Goal: Information Seeking & Learning: Find specific page/section

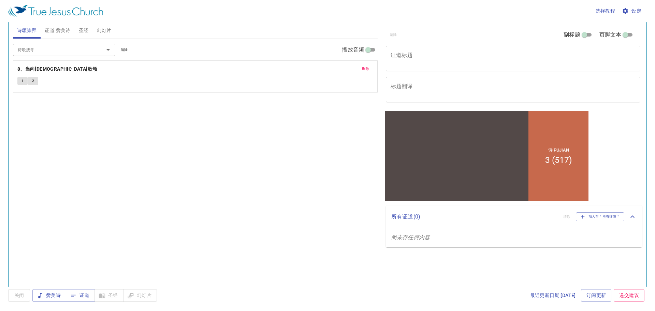
click at [57, 30] on span "证道 赞美诗" at bounding box center [58, 30] width 26 height 9
click at [81, 30] on span "圣经" at bounding box center [84, 30] width 10 height 9
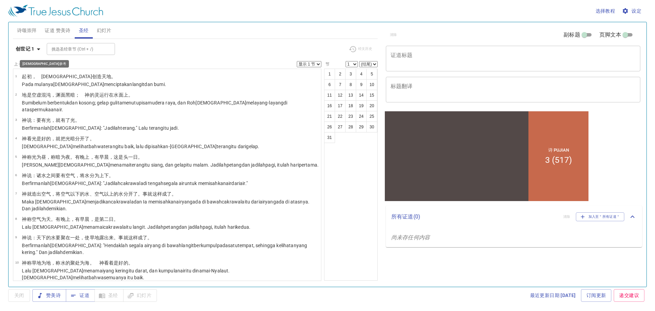
click at [31, 52] on b "创世记 1" at bounding box center [25, 49] width 19 height 9
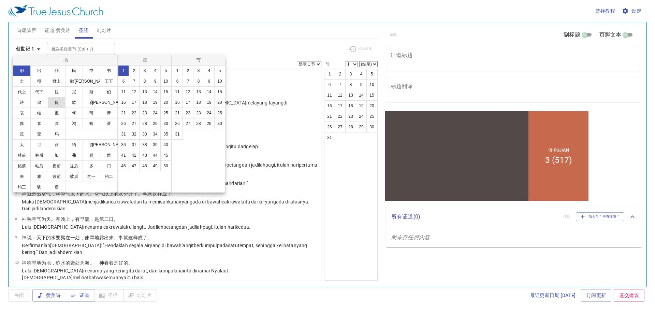
click at [54, 104] on button "传" at bounding box center [57, 102] width 18 height 11
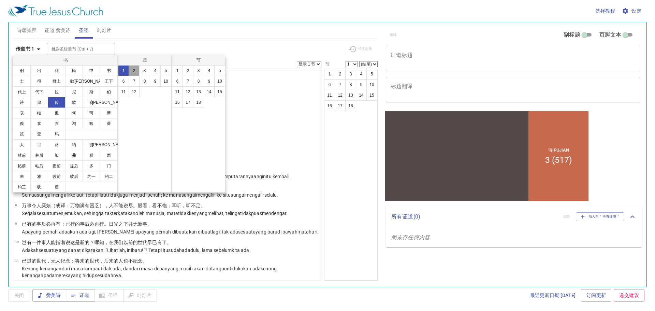
click at [139, 70] on button "2" at bounding box center [134, 70] width 11 height 11
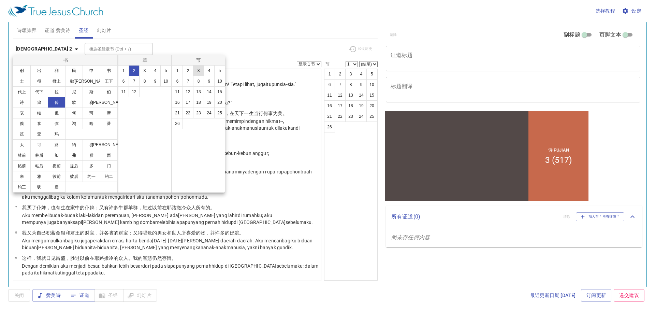
click at [199, 72] on button "3" at bounding box center [198, 70] width 11 height 11
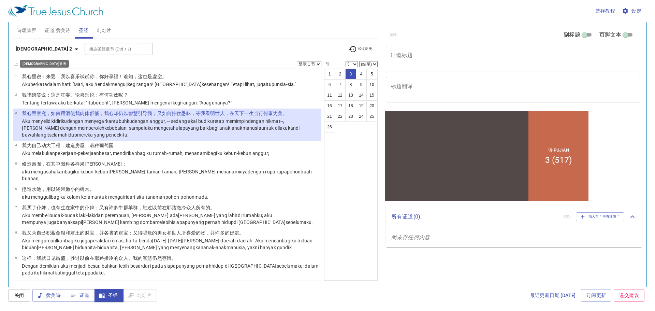
click at [29, 49] on b "传道书 2" at bounding box center [44, 49] width 57 height 9
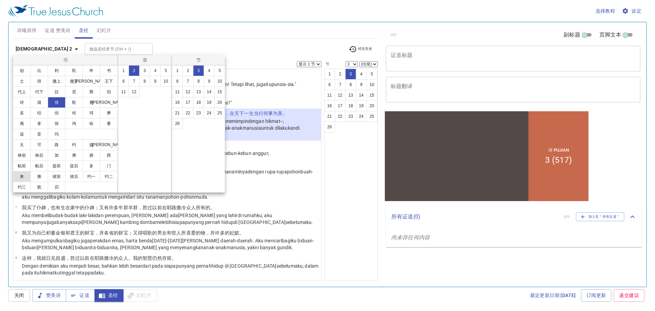
click at [25, 176] on button "来" at bounding box center [22, 176] width 18 height 11
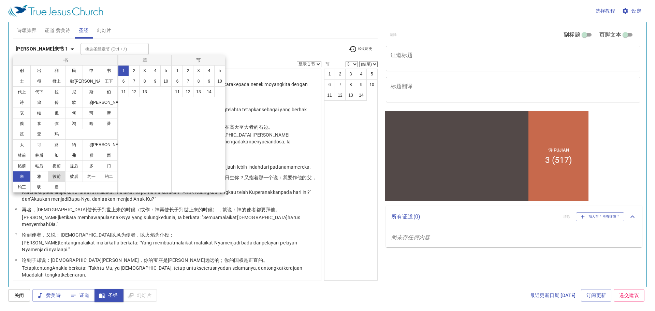
click at [60, 174] on button "彼前" at bounding box center [57, 176] width 18 height 11
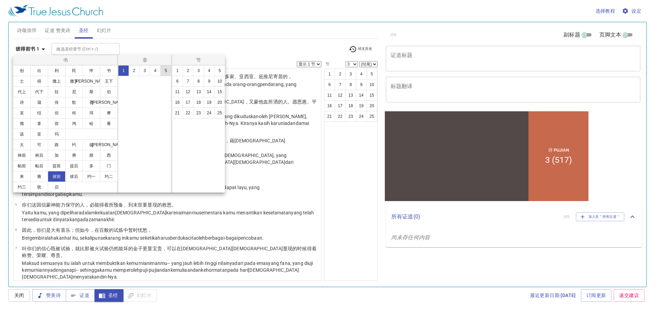
click at [164, 71] on button "5" at bounding box center [165, 70] width 11 height 11
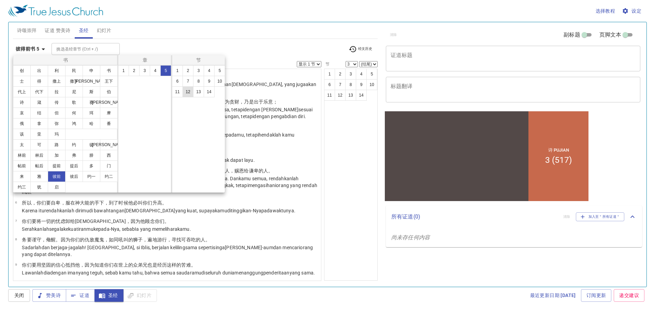
click at [188, 92] on button "12" at bounding box center [188, 91] width 11 height 11
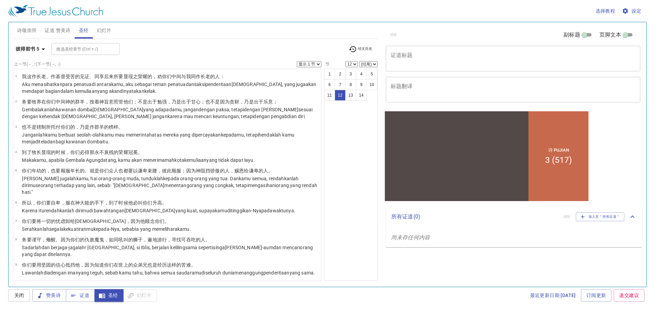
scroll to position [120, 0]
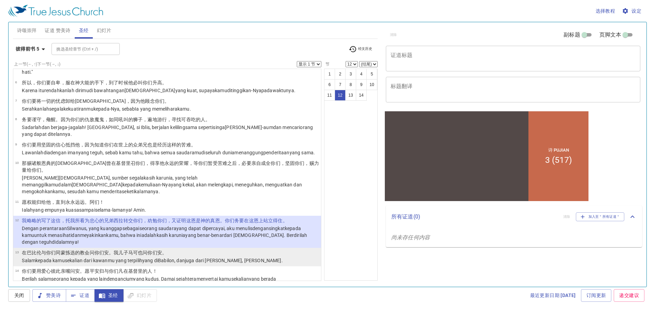
click at [173, 249] on p "在 巴比伦 与你们同蒙拣选 的教会问你们 安 。我 儿子 马可 也问你们安。" at bounding box center [152, 252] width 261 height 7
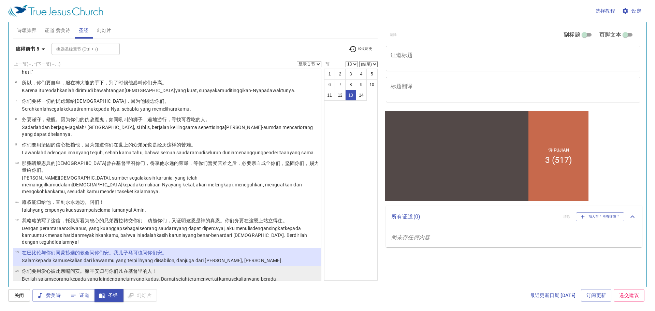
click at [186, 268] on p "你们要用 爱心 彼此 亲嘴 问安 。愿平安 归与你们 凡 在基督 里 的人！" at bounding box center [170, 271] width 297 height 7
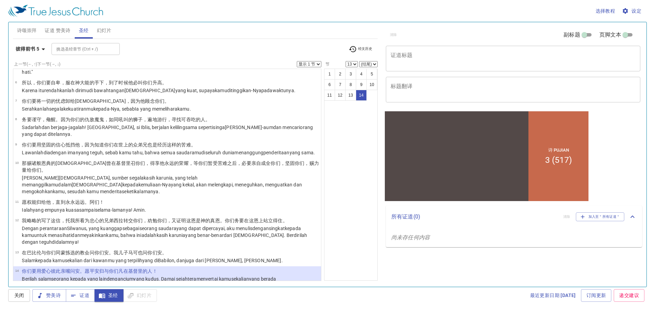
select select "14"
click at [315, 64] on select "显示 1 节 显示 2 节 显示 3 节 显示 4 节 显示 5 节" at bounding box center [309, 64] width 25 height 6
select select "3"
click at [297, 61] on select "显示 1 节 显示 2 节 显示 3 节 显示 4 节 显示 5 节" at bounding box center [309, 64] width 25 height 6
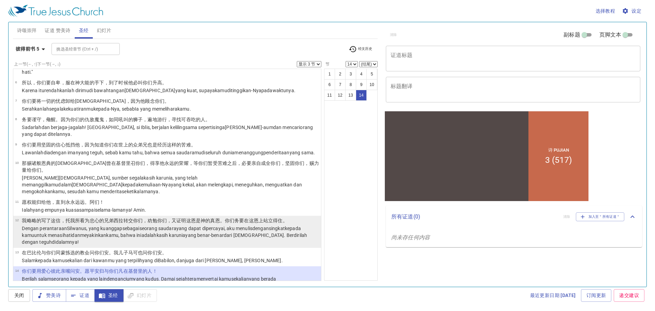
click at [185, 232] on wg1510 "kasih karunia yang benar-benar dari Allah . Berdirilah dengan teguh di dalamnya…" at bounding box center [164, 238] width 285 height 12
select select "12"
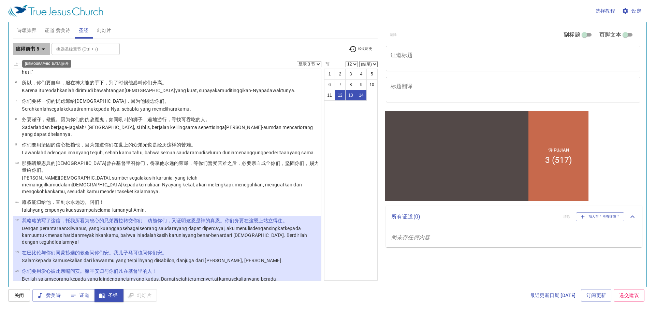
click at [38, 45] on b "彼得前书 5" at bounding box center [28, 49] width 24 height 9
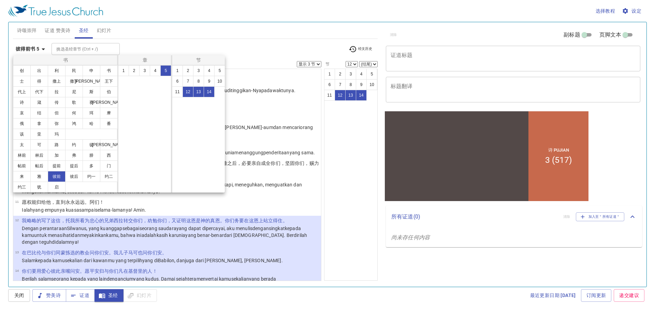
click at [38, 45] on div at bounding box center [327, 155] width 655 height 311
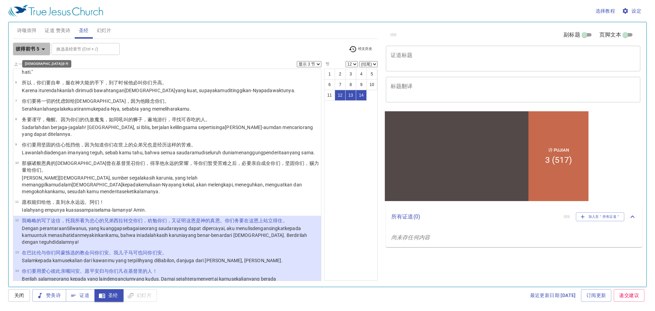
click at [41, 45] on icon "button" at bounding box center [43, 49] width 8 height 8
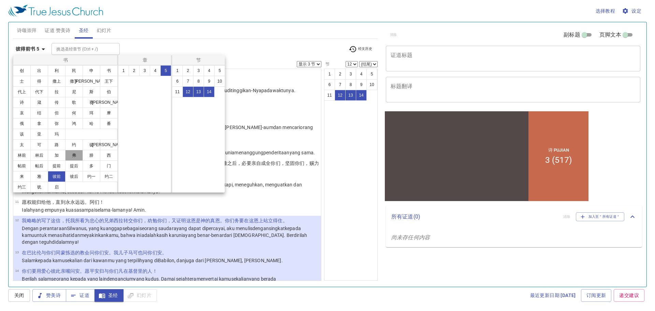
click at [72, 155] on button "弗" at bounding box center [74, 155] width 18 height 11
select select "1"
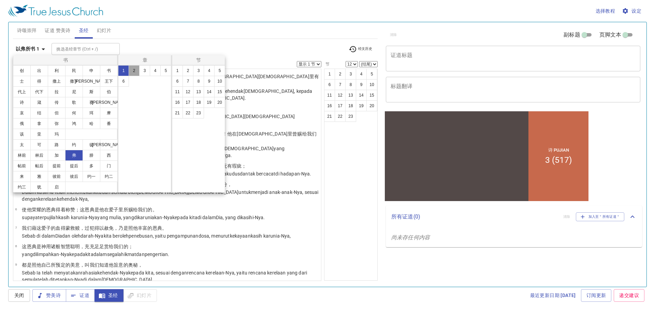
click at [136, 67] on button "2" at bounding box center [134, 70] width 11 height 11
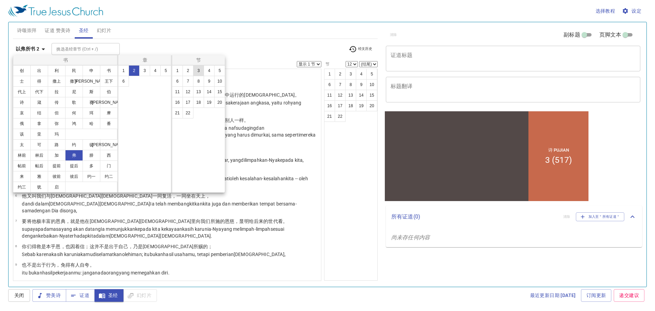
click at [196, 73] on button "3" at bounding box center [198, 70] width 11 height 11
select select "3"
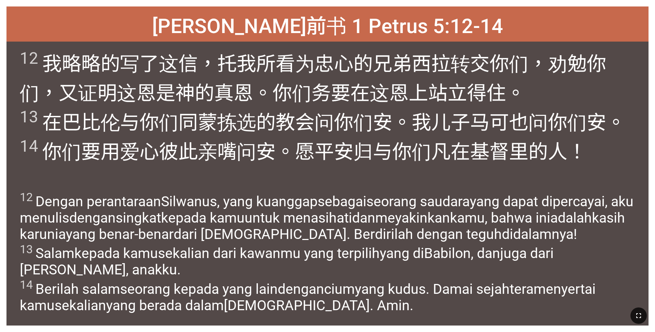
click at [273, 218] on icon "button" at bounding box center [639, 316] width 8 height 8
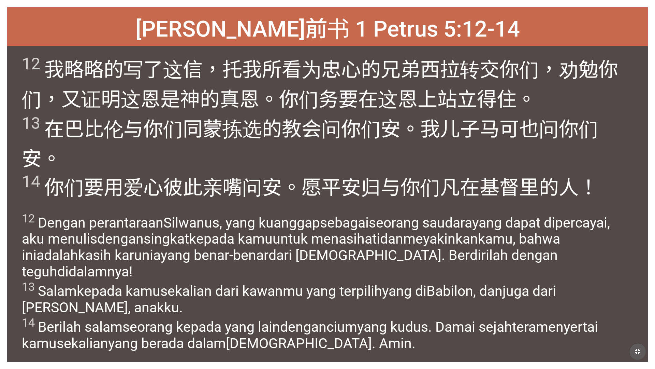
click at [273, 218] on icon "button" at bounding box center [638, 351] width 5 height 5
